Goal: Navigation & Orientation: Find specific page/section

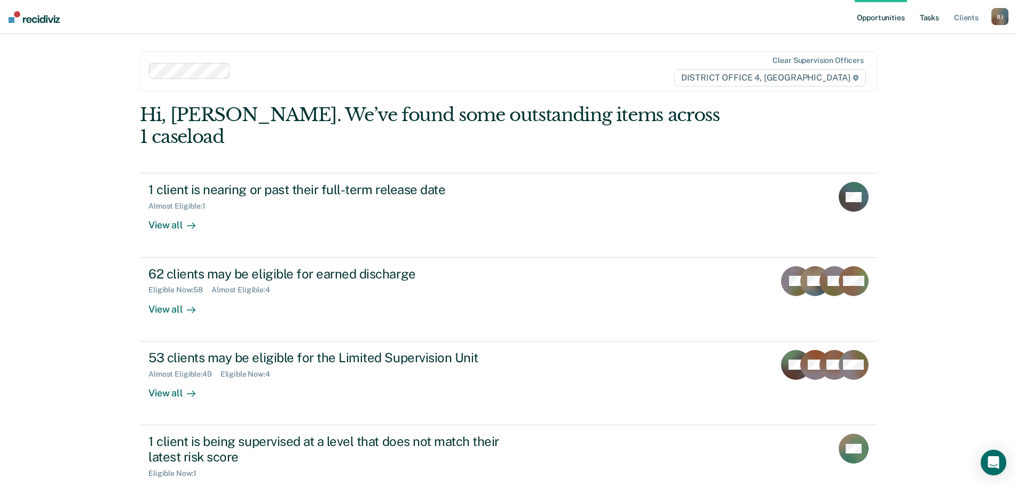
click at [923, 12] on link "Tasks" at bounding box center [929, 17] width 23 height 34
